Goal: Navigation & Orientation: Find specific page/section

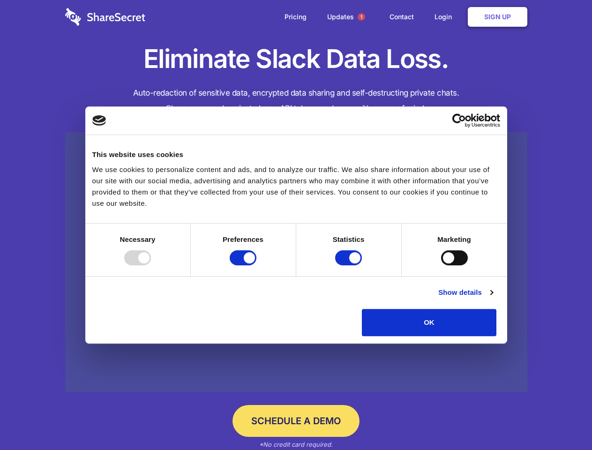
click at [151, 265] on div at bounding box center [137, 257] width 27 height 15
click at [256, 265] on input "Preferences" at bounding box center [243, 257] width 27 height 15
checkbox input "false"
click at [350, 265] on input "Statistics" at bounding box center [348, 257] width 27 height 15
checkbox input "false"
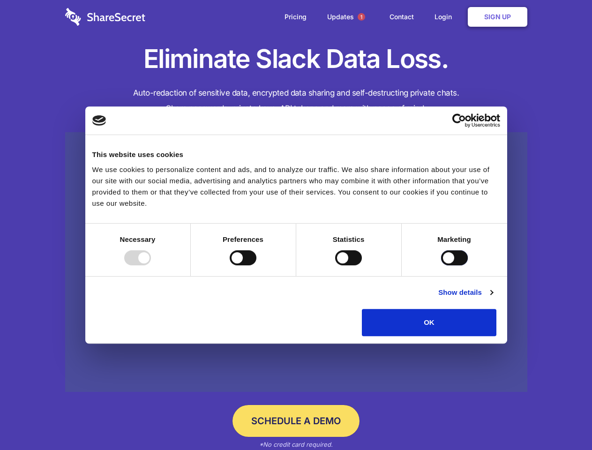
click at [441, 265] on input "Marketing" at bounding box center [454, 257] width 27 height 15
checkbox input "true"
click at [492, 298] on link "Show details" at bounding box center [465, 292] width 54 height 11
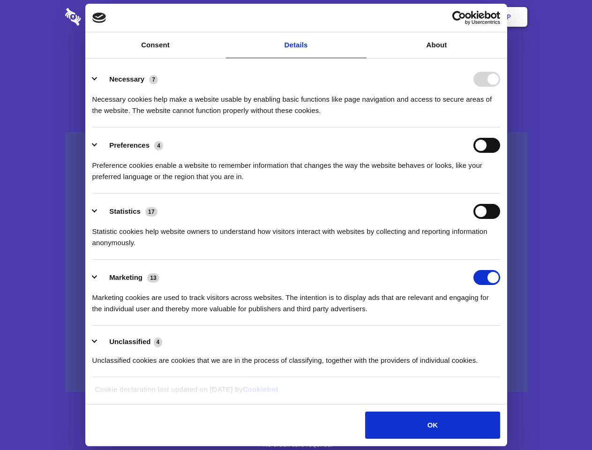
click at [500, 116] on div "Necessary cookies help make a website usable by enabling basic functions like p…" at bounding box center [296, 102] width 408 height 30
click at [361, 17] on span "1" at bounding box center [361, 16] width 7 height 7
